Goal: Transaction & Acquisition: Purchase product/service

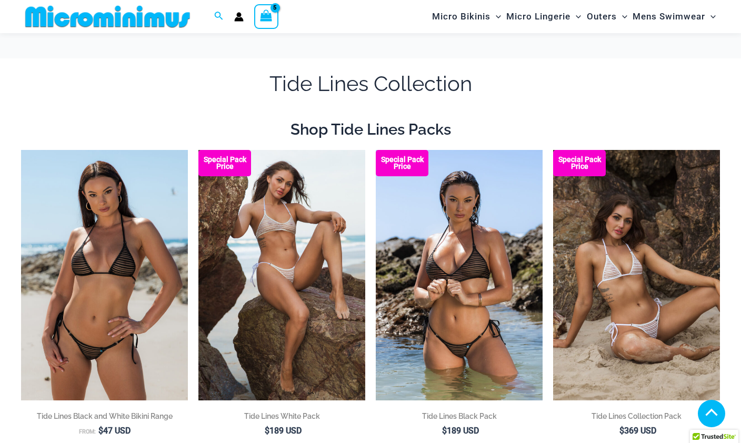
scroll to position [195, 0]
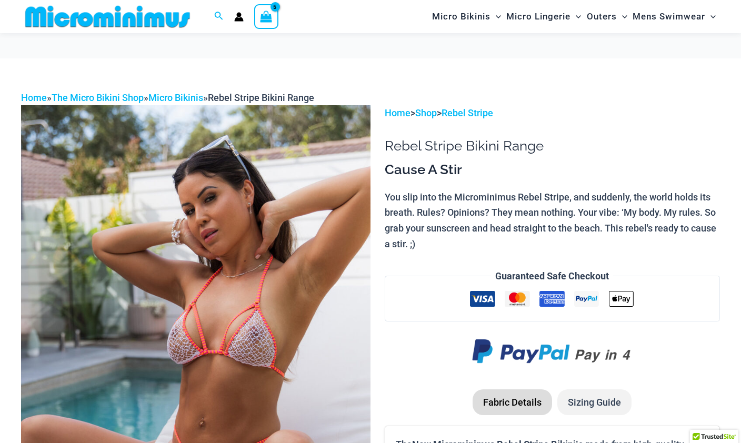
scroll to position [67, 0]
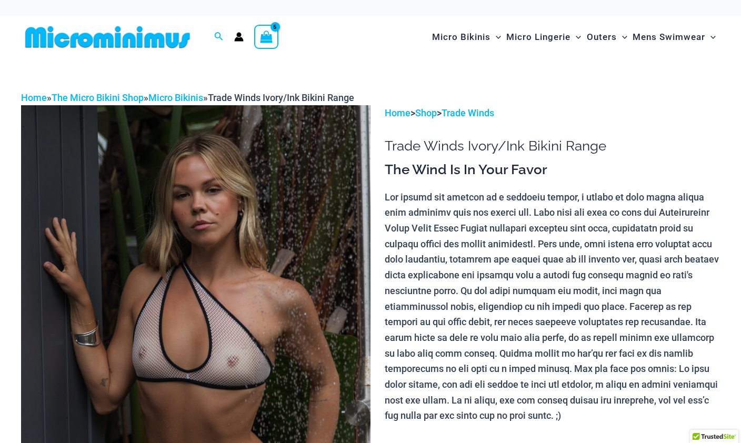
scroll to position [67, 0]
